Goal: Task Accomplishment & Management: Complete application form

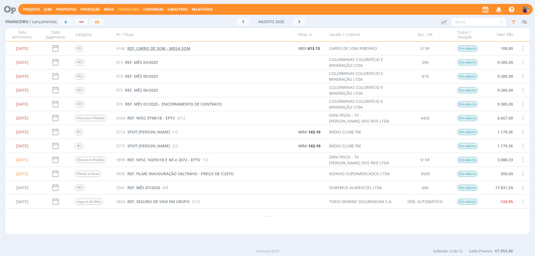
click at [160, 49] on span "REF. CARRO DE SOM - MEGA SOM" at bounding box center [158, 48] width 63 height 5
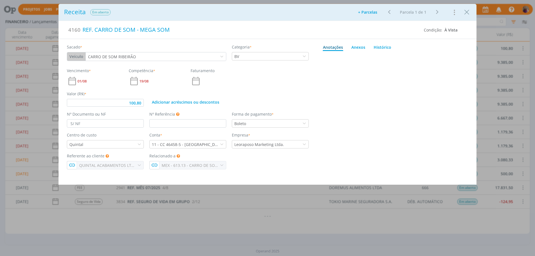
type input "100,80"
click at [466, 11] on icon "Close" at bounding box center [466, 12] width 8 height 8
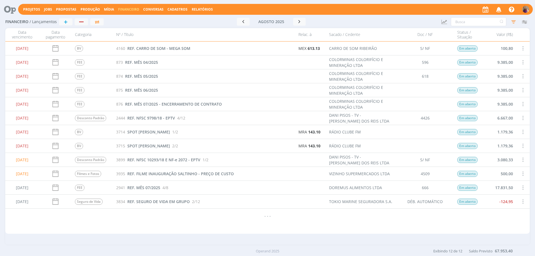
click at [176, 10] on span "Cadastros" at bounding box center [177, 9] width 20 height 5
click at [172, 28] on link "Veículos" at bounding box center [179, 28] width 47 height 9
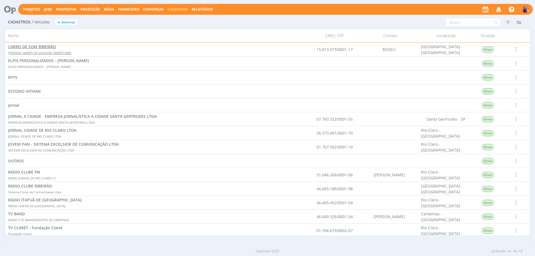
click at [30, 46] on span "CARRO DE SOM RIBEIRÃO" at bounding box center [32, 46] width 48 height 5
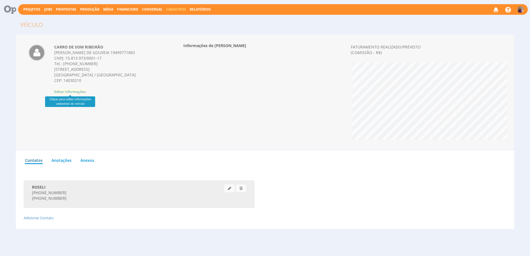
click at [69, 91] on span "Editar Informações" at bounding box center [69, 91] width 31 height 5
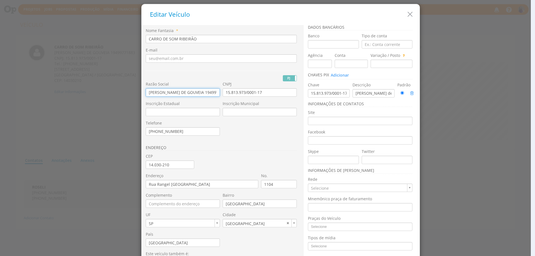
scroll to position [0, 10]
drag, startPoint x: 145, startPoint y: 91, endPoint x: 229, endPoint y: 86, distance: 83.9
click at [229, 28] on div "Razão Social ROSELI BORGES DE GOUVEIA 19499771883 CNPJ 15.813.973/0001-17 Inscr…" at bounding box center [223, 28] width 154 height 0
click at [146, 39] on input "CARRO DE SOM RIBEIRÃO" at bounding box center [221, 39] width 151 height 8
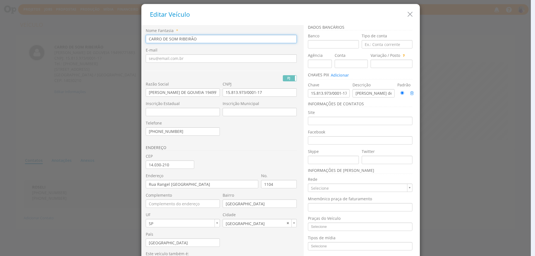
paste input "[PERSON_NAME] DE GOUVEIA 19499771883"
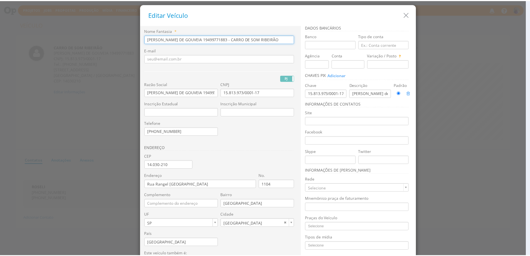
scroll to position [37, 0]
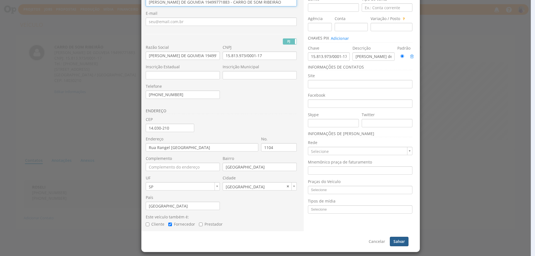
type input "ROSELI BORGES DE GOUVEIA 19499771883 - CARRO DE SOM RIBEIRÃO"
click at [400, 240] on button "Salvar" at bounding box center [399, 241] width 19 height 9
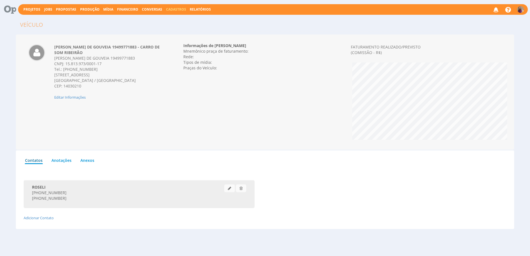
click at [128, 11] on span "Financeiro" at bounding box center [127, 9] width 21 height 5
click at [128, 17] on link "Lançamentos" at bounding box center [128, 18] width 47 height 8
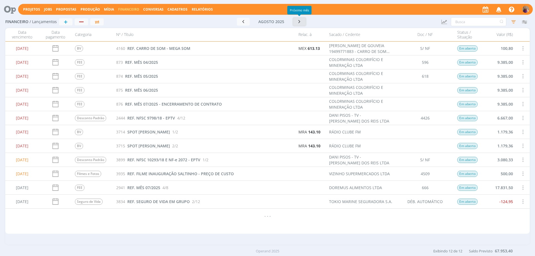
click at [299, 21] on icon "button" at bounding box center [300, 21] width 6 height 5
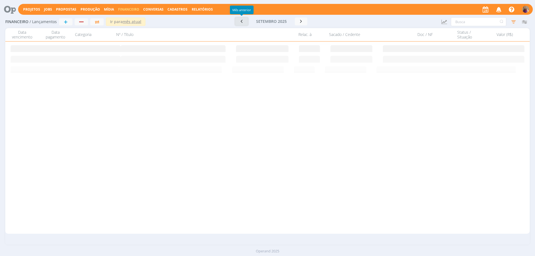
click at [243, 22] on icon "button" at bounding box center [242, 21] width 6 height 5
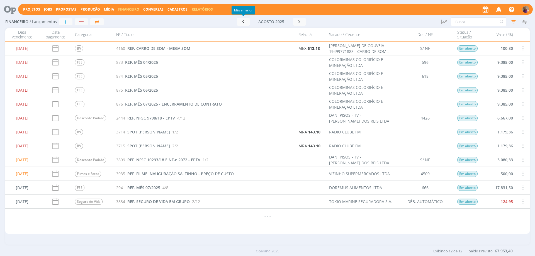
click at [206, 11] on link "Relatórios" at bounding box center [202, 9] width 21 height 5
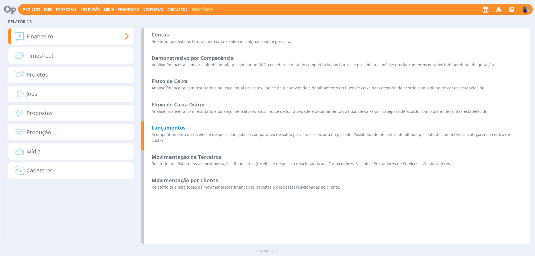
click at [177, 129] on b "Lançamentos" at bounding box center [168, 127] width 34 height 7
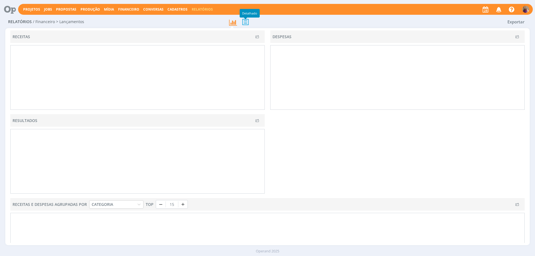
click at [244, 23] on icon at bounding box center [245, 21] width 12 height 11
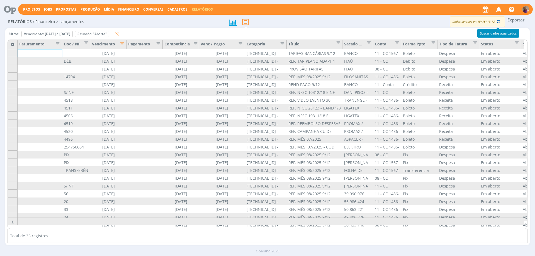
click at [498, 22] on icon "button" at bounding box center [498, 21] width 5 height 5
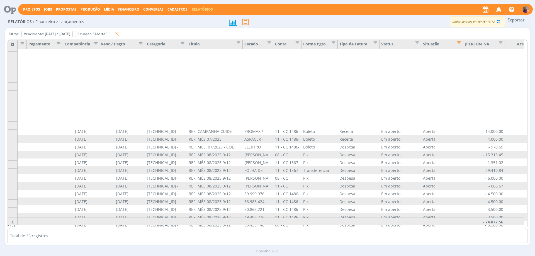
scroll to position [105, 100]
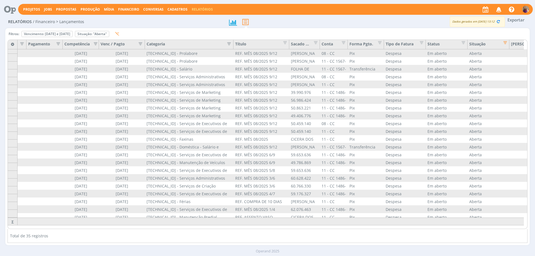
drag, startPoint x: 187, startPoint y: 44, endPoint x: 234, endPoint y: 44, distance: 46.8
click at [234, 44] on div "Título" at bounding box center [261, 44] width 56 height 9
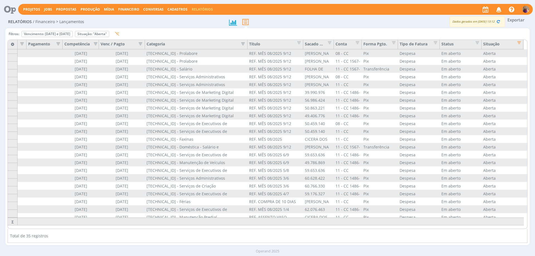
drag, startPoint x: 233, startPoint y: 42, endPoint x: 247, endPoint y: 43, distance: 13.9
click at [247, 43] on div "Título" at bounding box center [275, 44] width 56 height 9
drag, startPoint x: 62, startPoint y: 45, endPoint x: 51, endPoint y: 42, distance: 10.7
click at [51, 42] on div "Pagamento" at bounding box center [44, 44] width 36 height 9
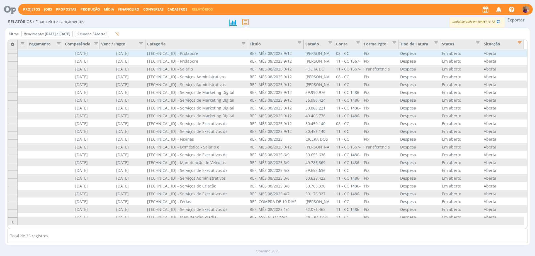
drag, startPoint x: 26, startPoint y: 45, endPoint x: 48, endPoint y: 51, distance: 22.6
click at [48, 51] on div "Vencimento Pagamento Competência Venc / Pagto Categoria Título Sacado / Cedente…" at bounding box center [267, 134] width 519 height 189
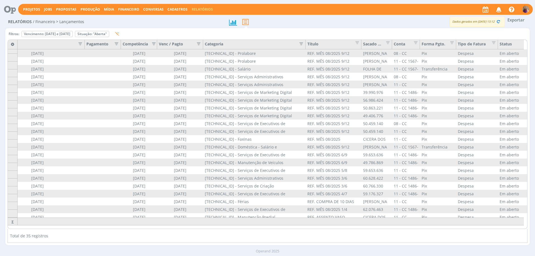
drag, startPoint x: 48, startPoint y: 45, endPoint x: 84, endPoint y: 48, distance: 36.9
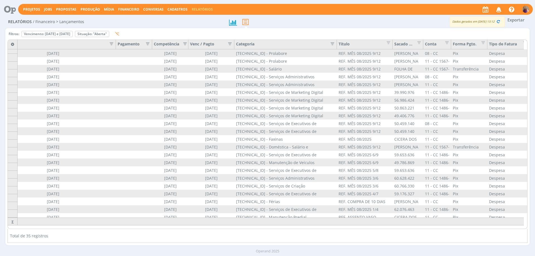
drag, startPoint x: 89, startPoint y: 47, endPoint x: 115, endPoint y: 49, distance: 26.9
click at [115, 49] on div "Vencimento" at bounding box center [53, 44] width 126 height 9
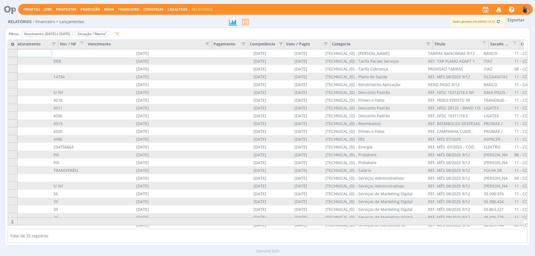
scroll to position [0, 0]
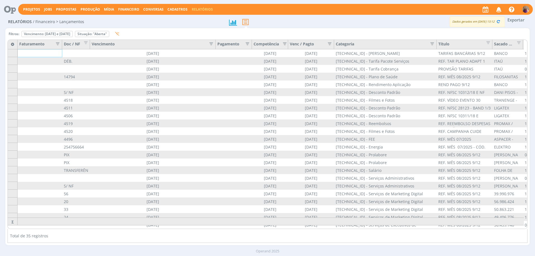
click at [513, 19] on button "Exportar" at bounding box center [516, 19] width 22 height 7
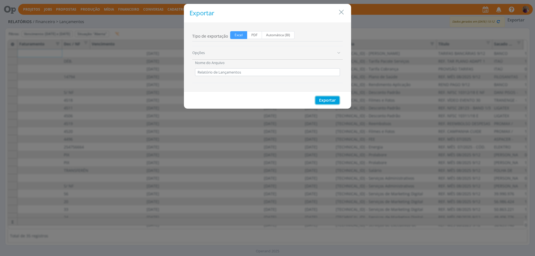
click at [330, 98] on button "Exportar" at bounding box center [327, 100] width 24 height 8
click at [341, 12] on icon "Close" at bounding box center [341, 12] width 8 height 8
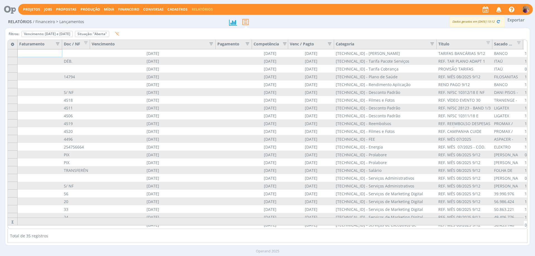
click at [132, 9] on span "Financeiro" at bounding box center [128, 9] width 21 height 5
click at [127, 20] on link "Lançamentos" at bounding box center [129, 18] width 47 height 9
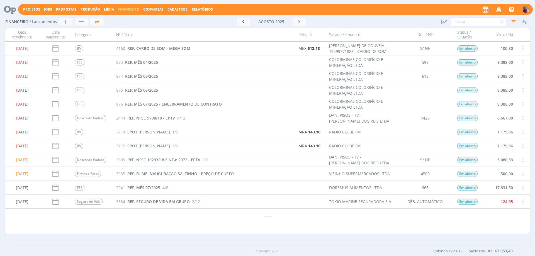
click at [131, 9] on span "Financeiro" at bounding box center [128, 9] width 21 height 5
click at [124, 26] on link "Contas" at bounding box center [129, 28] width 47 height 9
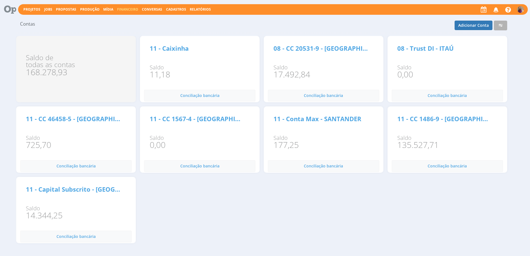
click at [126, 8] on span "Financeiro" at bounding box center [127, 9] width 21 height 5
click at [124, 16] on link "Lançamentos" at bounding box center [128, 18] width 47 height 8
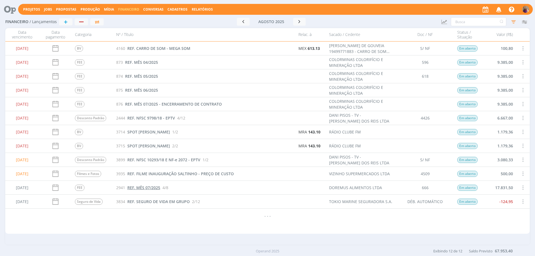
click at [155, 187] on span "REF. MÊS 07/2025" at bounding box center [143, 187] width 33 height 5
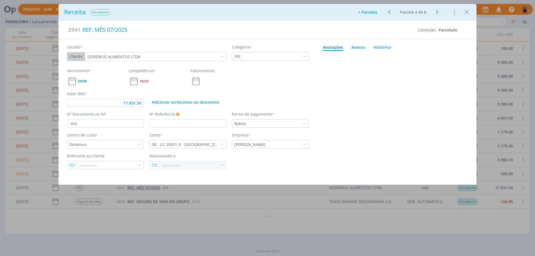
type input "17.831,50"
click at [347, 161] on p "dialog" at bounding box center [396, 161] width 139 height 5
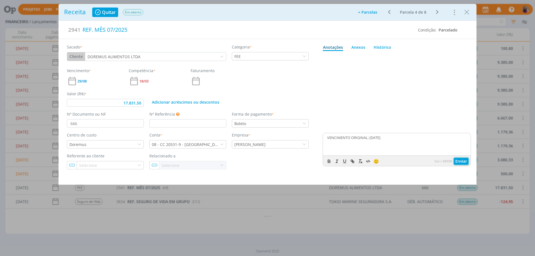
click at [464, 161] on button "Enviar" at bounding box center [461, 161] width 14 height 7
click at [466, 11] on icon "Close" at bounding box center [466, 12] width 8 height 8
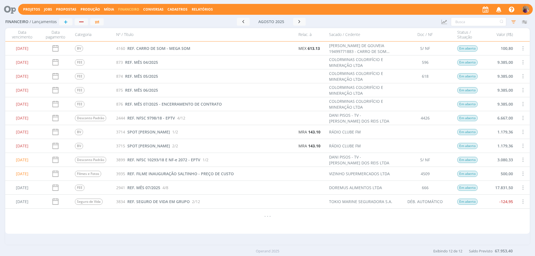
click at [174, 10] on span "Cadastros" at bounding box center [177, 9] width 20 height 5
click at [167, 29] on link "Veículos" at bounding box center [179, 28] width 47 height 9
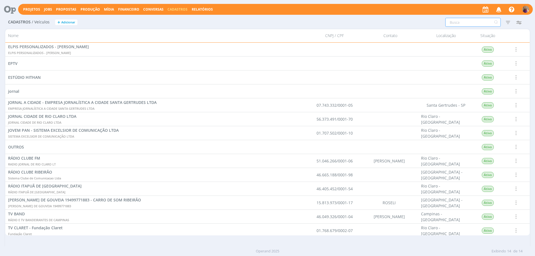
click at [456, 23] on input "text" at bounding box center [472, 22] width 55 height 9
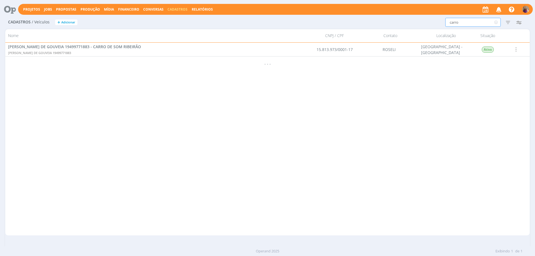
drag, startPoint x: 467, startPoint y: 23, endPoint x: 411, endPoint y: 17, distance: 56.5
click at [412, 17] on div "Cadastros / Veículos + Adicionar carro Filtros Filtrar Limpar carro Situação At…" at bounding box center [267, 23] width 524 height 14
type input "rtb"
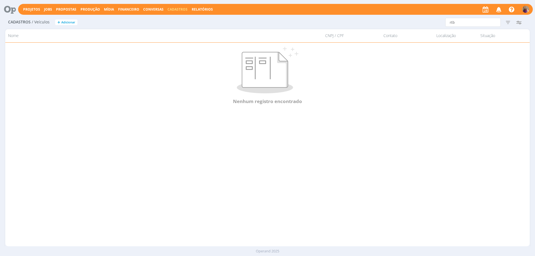
click at [181, 9] on span "Cadastros" at bounding box center [177, 9] width 20 height 5
click at [173, 38] on link "Fornecedores" at bounding box center [179, 37] width 47 height 9
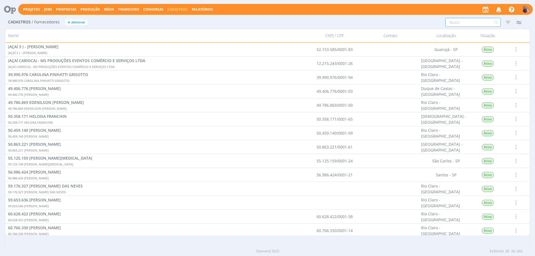
click at [459, 22] on input "text" at bounding box center [472, 22] width 55 height 9
type input "rtb"
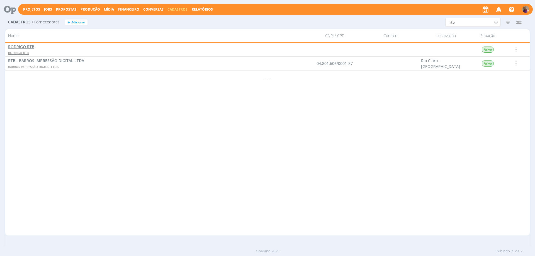
click at [32, 45] on span "RODRIGO RTB" at bounding box center [21, 46] width 26 height 5
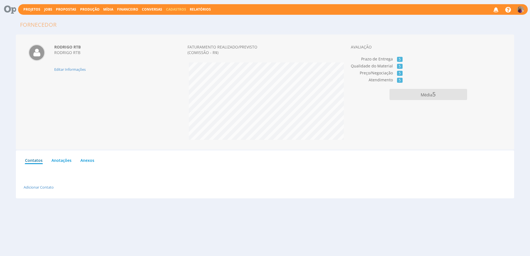
click at [128, 9] on span "Financeiro" at bounding box center [127, 9] width 21 height 5
click at [129, 20] on link "Lançamentos" at bounding box center [128, 18] width 47 height 8
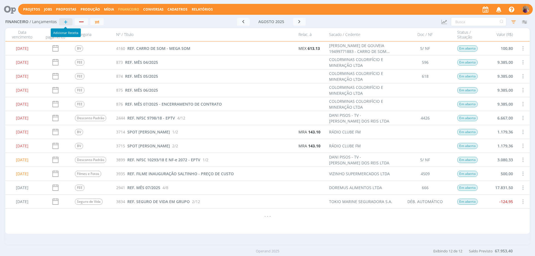
click at [66, 22] on span "+" at bounding box center [66, 21] width 4 height 7
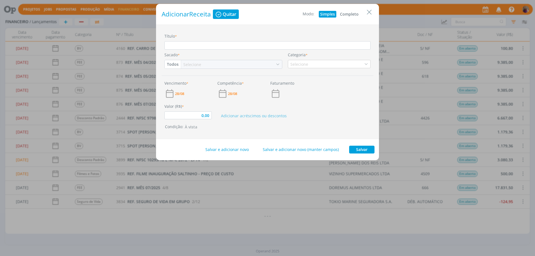
type input "0,00"
type input "R"
type input "0,00"
type input "RE"
type input "0,00"
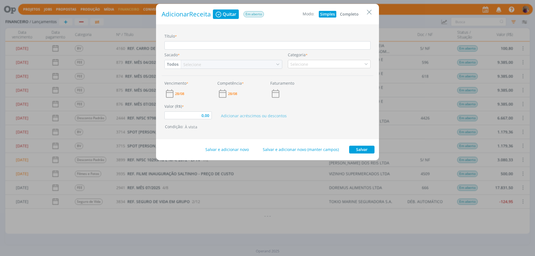
type input "0,00"
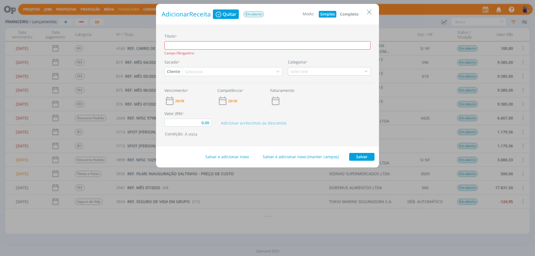
type input "F"
type input "0,00"
type input "F."
type input "0,00"
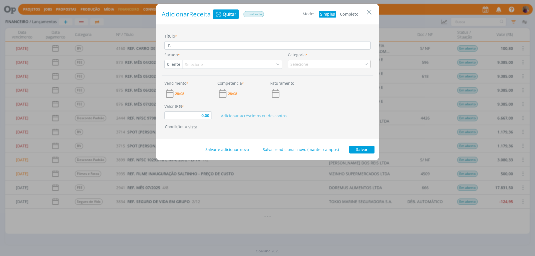
type input "F"
type input "0,00"
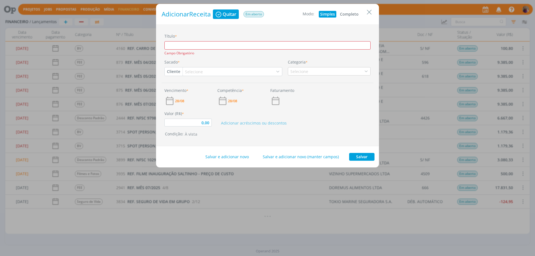
type input "r"
type input "0,00"
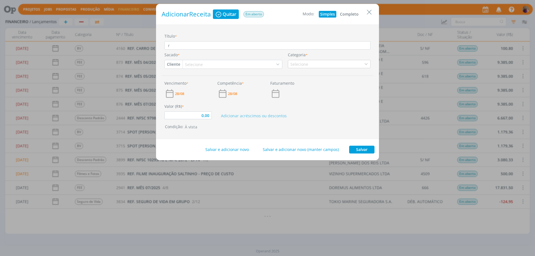
type input "re"
type input "0,00"
type input "ref"
type input "0,00"
type input "re"
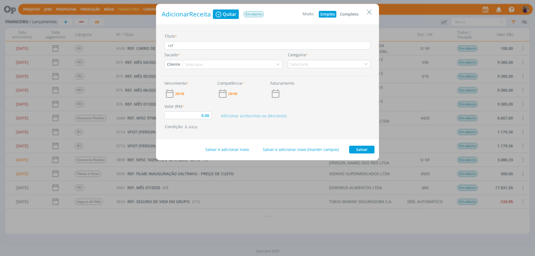
type input "0,00"
type input "r"
type input "0,00"
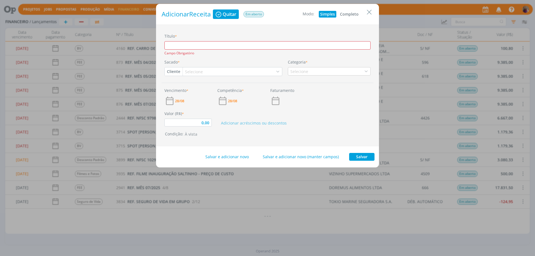
type input "R"
type input "0,00"
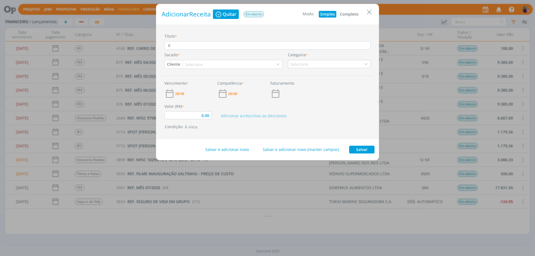
type input "RE"
type input "0,00"
type input "REF"
type input "0,00"
type input "REF."
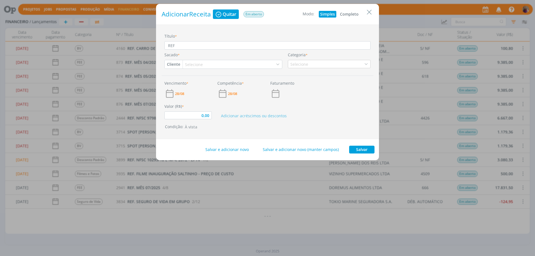
type input "0,00"
type input "REF."
type input "0,00"
type input "REF. NF"
type input "0,00"
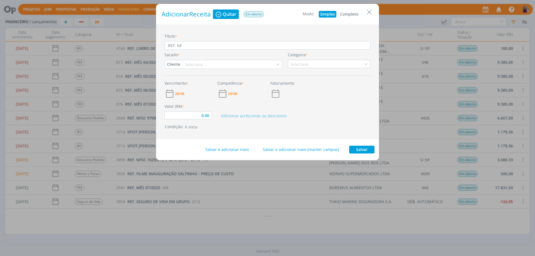
type input "REF. NF"
type input "0,00"
type input "REF. NF x"
type input "0,00"
type input "REF. NF xx"
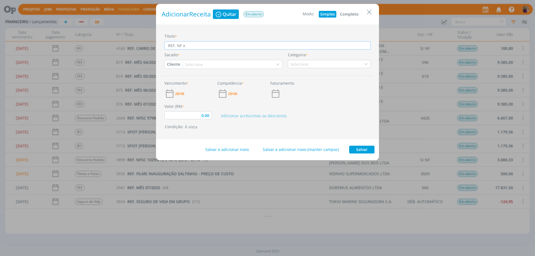
type input "0,00"
type input "REF. NF xxx"
type input "0,00"
type input "REF. NF xxxx"
type input "0,00"
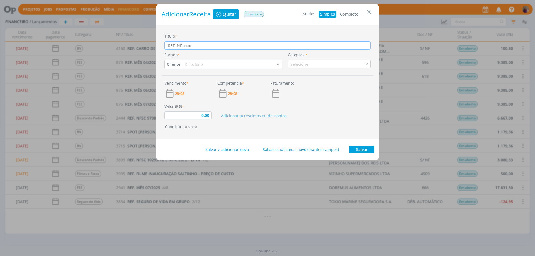
type input "REF. NF xxxxx"
type input "0,00"
type input "REF. NF xxxxx/"
type input "0,00"
type input "REF. NF xxxxx/1"
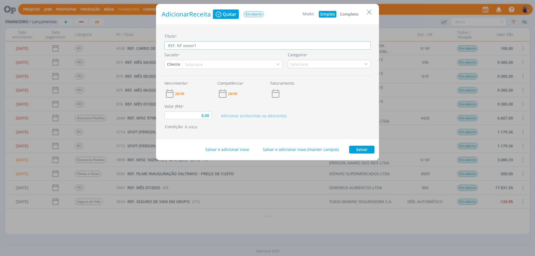
type input "0,00"
type input "REF. NF xxxxx/18"
type input "0,00"
type input "REF. NF xxxxx/18"
type input "0,00"
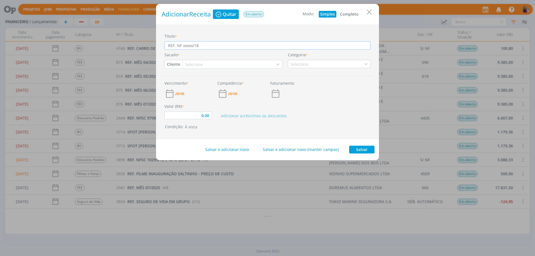
type input "REF. NF xxxxx/18 -"
type input "0,00"
type input "REF. NF xxxxx/18 -"
type input "0,00"
type input "REF. NF xxxxx/18 - e"
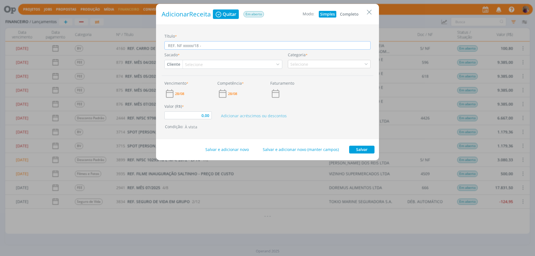
type input "0,00"
type input "REF. NF xxxxx/18 - ep"
type input "0,00"
type input "REF. NF xxxxx/18 - ept"
type input "0,00"
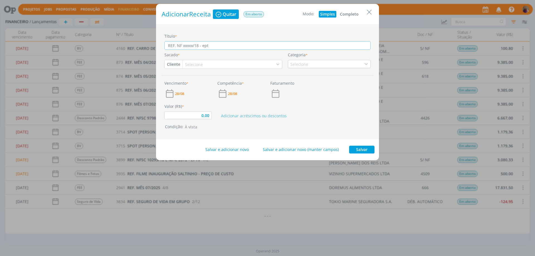
type input "REF. NF xxxxx/18 - ep"
type input "0,00"
type input "REF. NF xxxxx/18 - e"
type input "0,00"
type input "REF. NF xxxxx/18 -"
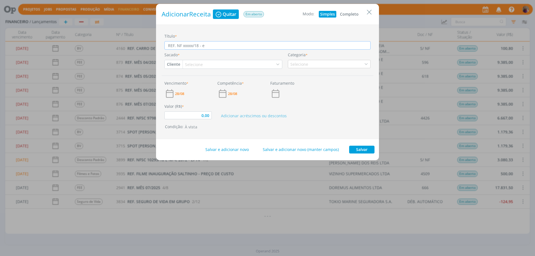
type input "0,00"
type input "REF. NF xxxxx/18 - E"
type input "0,00"
type input "REF. NF xxxxx/18 - EP"
type input "0,00"
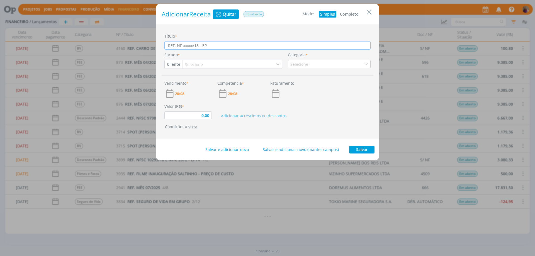
type input "REF. NF xxxxx/18 - EPT"
type input "0,00"
type input "REF. NF xxxxx/18 - EPTV"
type input "0,00"
type input "REF. NF xxxxx/18 - EPTV"
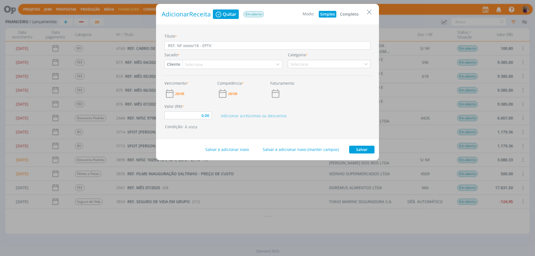
click at [354, 16] on button "Completo" at bounding box center [348, 14] width 21 height 7
type input "0,00"
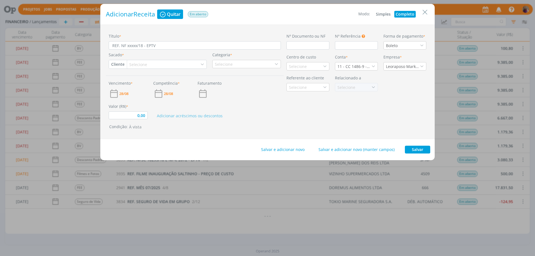
click at [165, 65] on div "Selecione" at bounding box center [166, 64] width 79 height 8
type input "LIGA"
click at [180, 83] on div "LIGATEX INDÚSTRIA E COMÉRCIO DE ARGAMASSA LTDA" at bounding box center [166, 84] width 74 height 6
click at [229, 63] on div "Selecione" at bounding box center [224, 64] width 19 height 6
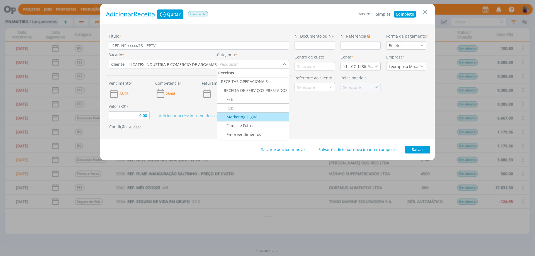
scroll to position [28, 0]
click at [248, 118] on div "Desconto Padrão" at bounding box center [238, 116] width 40 height 6
type input "0,00"
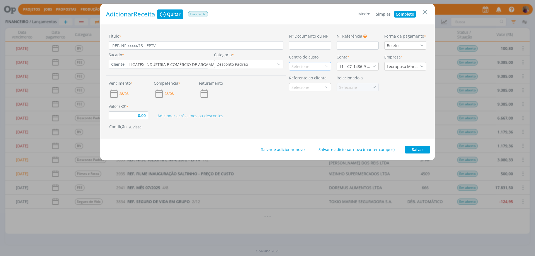
click at [311, 65] on div "Selecione" at bounding box center [310, 66] width 42 height 8
type input "LIG"
click at [304, 86] on div "Ligatex" at bounding box center [298, 86] width 14 height 6
click at [126, 93] on span "28/08" at bounding box center [123, 94] width 9 height 4
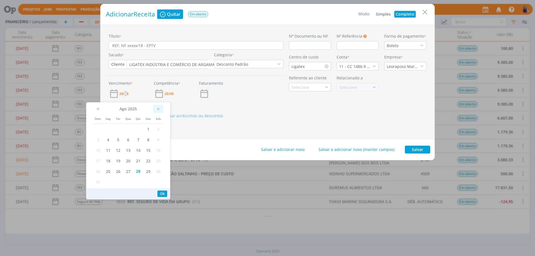
click at [157, 108] on span ">" at bounding box center [158, 109] width 10 height 8
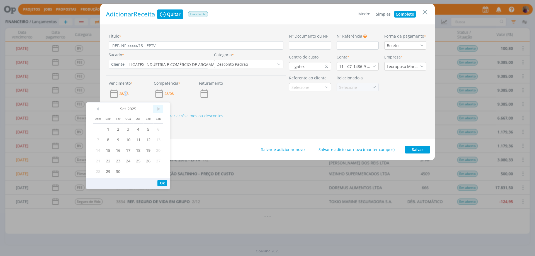
click at [157, 108] on span ">" at bounding box center [158, 109] width 10 height 8
click at [129, 151] on span "15" at bounding box center [128, 150] width 10 height 11
click at [284, 116] on div "Adicionar acréscimos ou descontos" at bounding box center [218, 111] width 135 height 16
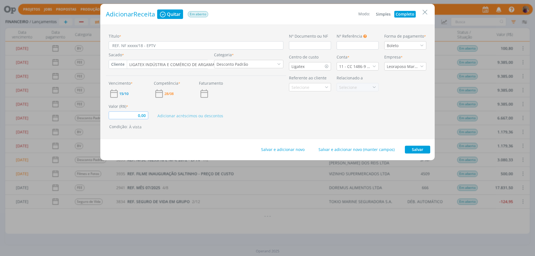
click at [146, 116] on input "0,00" at bounding box center [129, 115] width 40 height 8
click at [415, 149] on button "Salvar" at bounding box center [417, 150] width 25 height 8
type input "3.829,67"
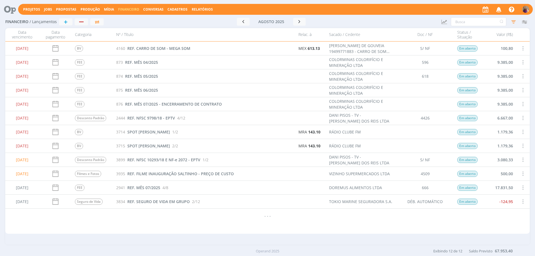
click at [194, 149] on div "3715 SPOT VILAS 2/2" at bounding box center [205, 146] width 182 height 14
